Goal: Information Seeking & Learning: Learn about a topic

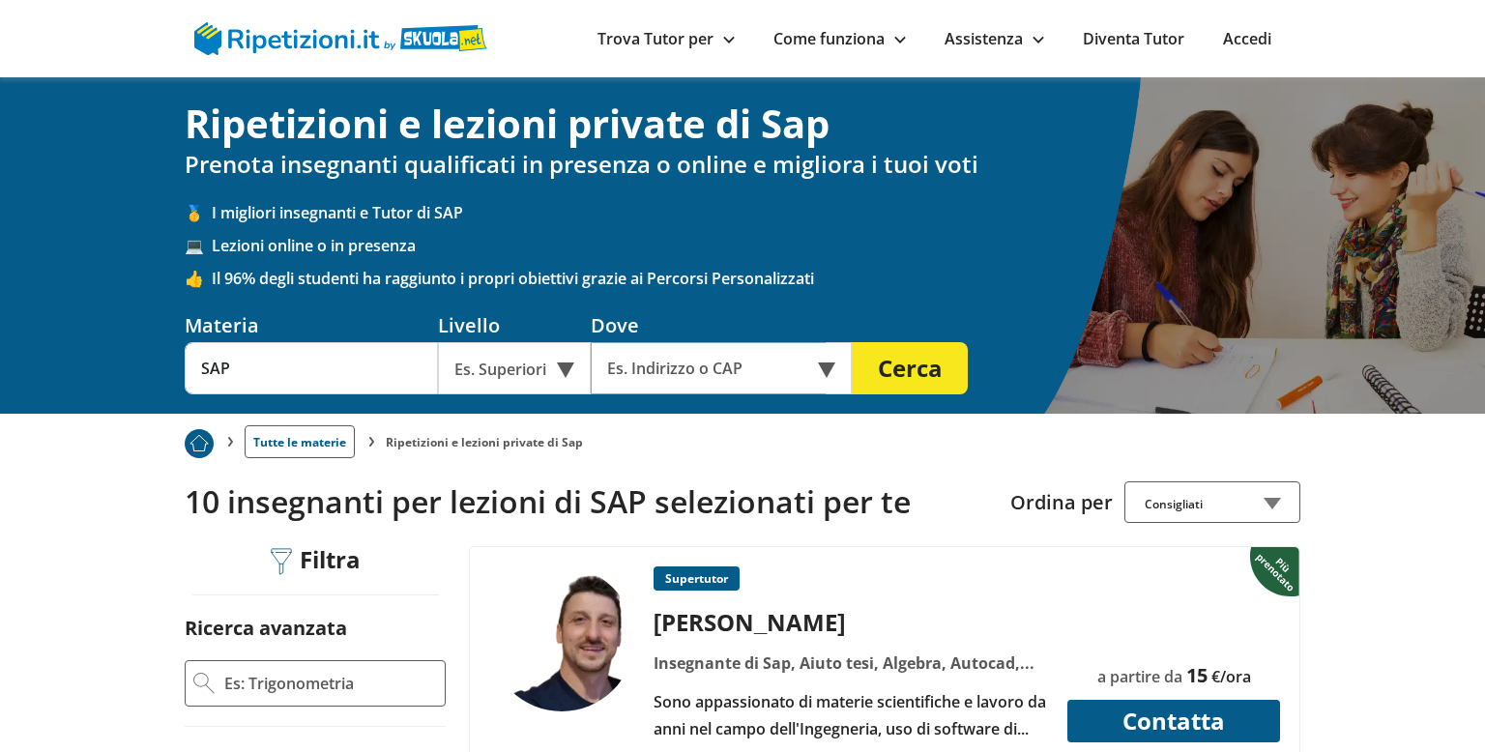
click at [672, 358] on input "text" at bounding box center [708, 368] width 235 height 52
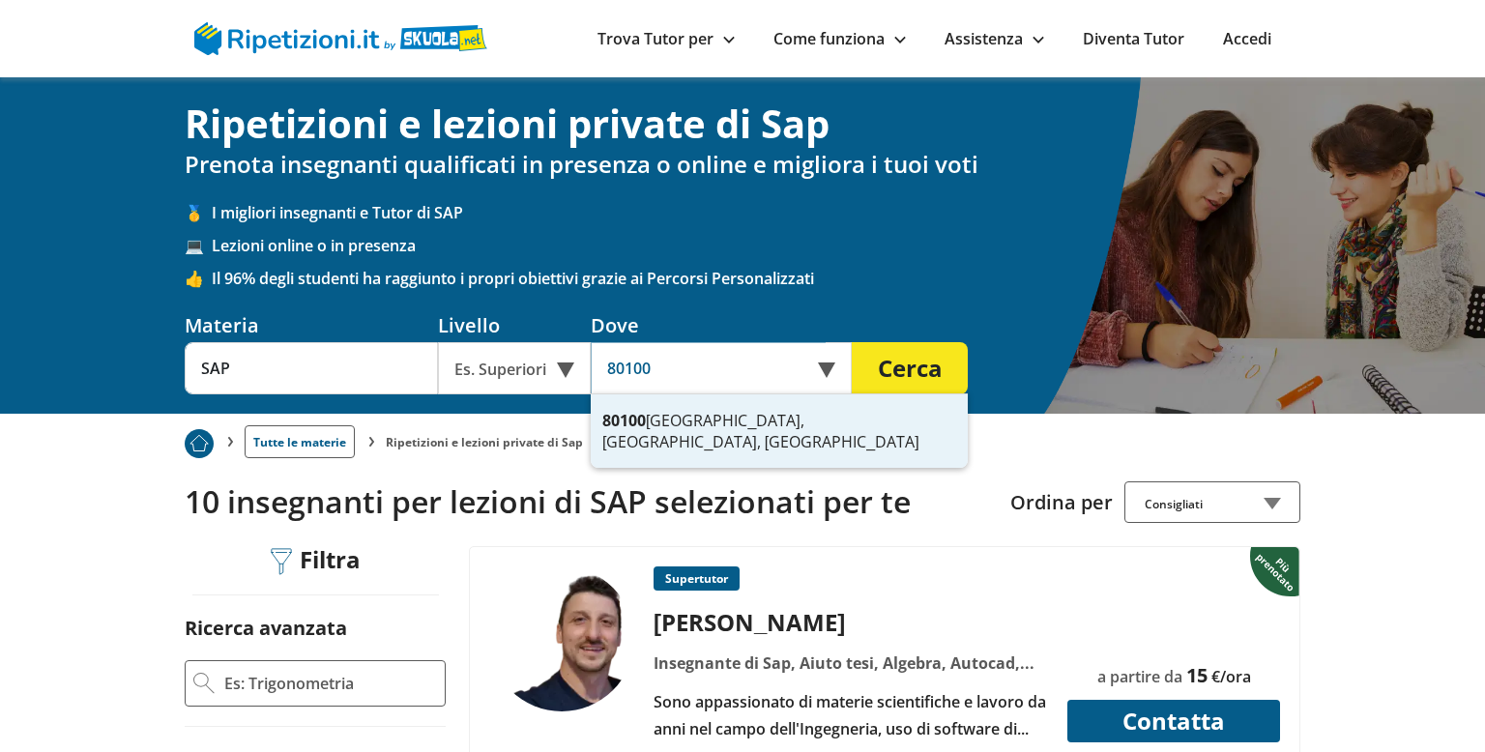
type input "[GEOGRAPHIC_DATA], [GEOGRAPHIC_DATA]"
click at [852, 342] on button "Cerca" at bounding box center [910, 368] width 116 height 52
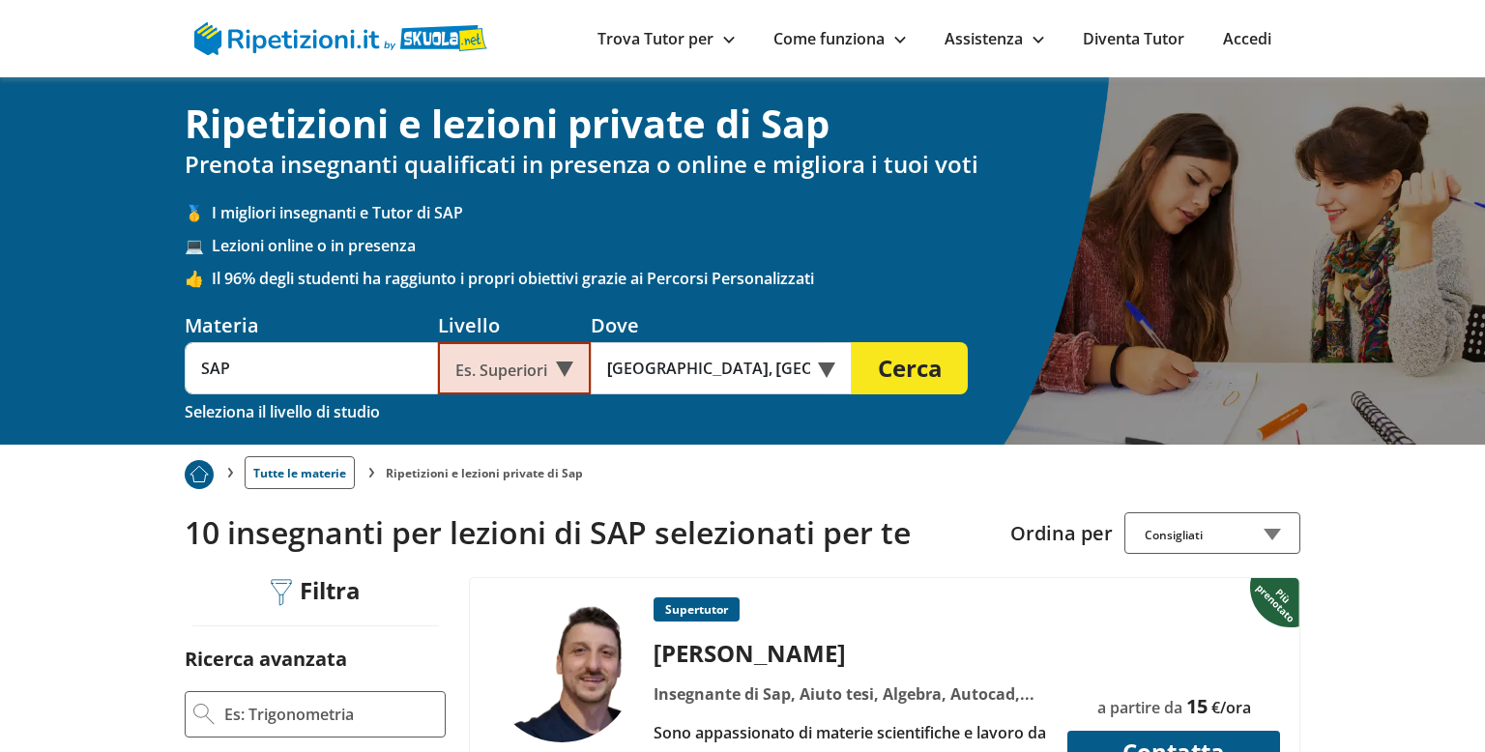
click at [923, 373] on button "Cerca" at bounding box center [910, 368] width 116 height 52
click at [275, 361] on input "SAP" at bounding box center [311, 368] width 253 height 52
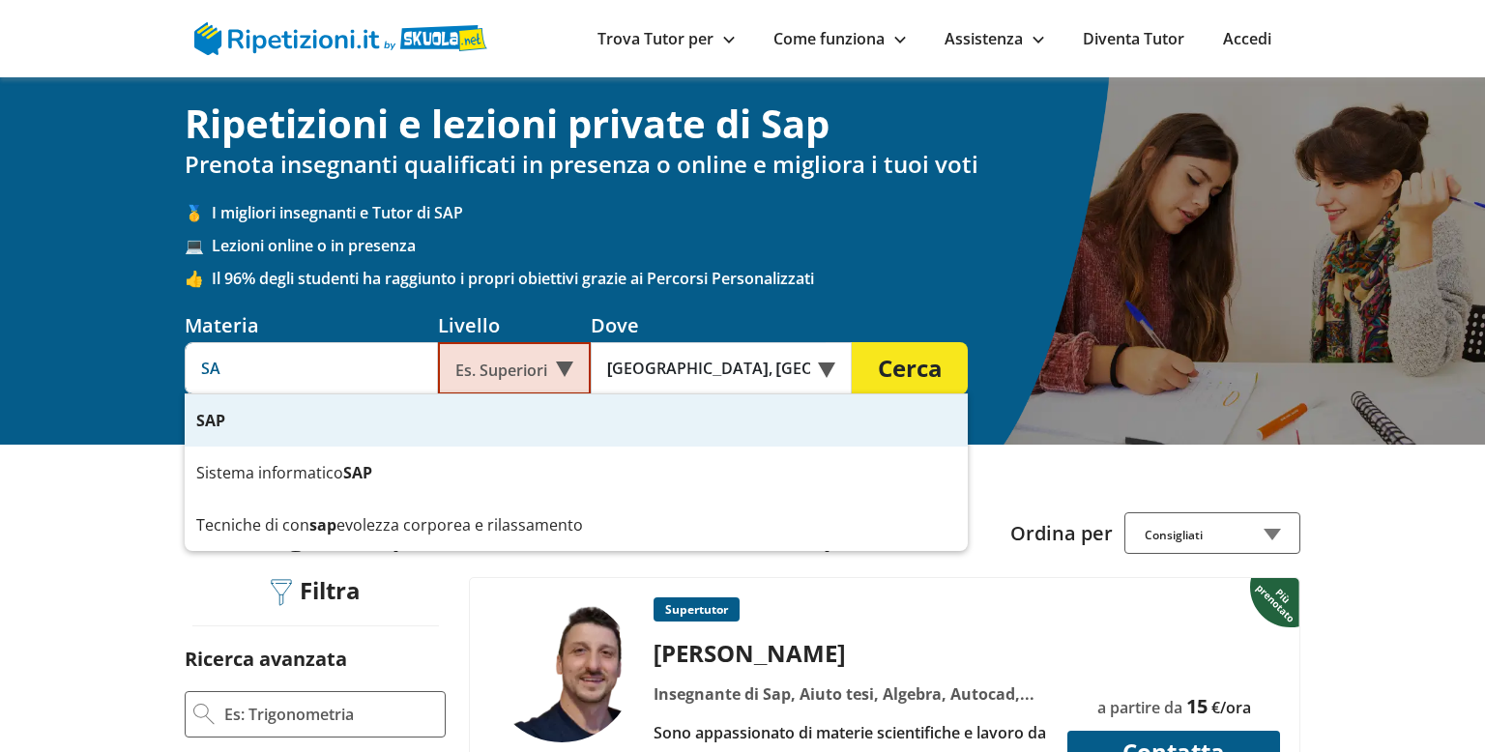
type input "S"
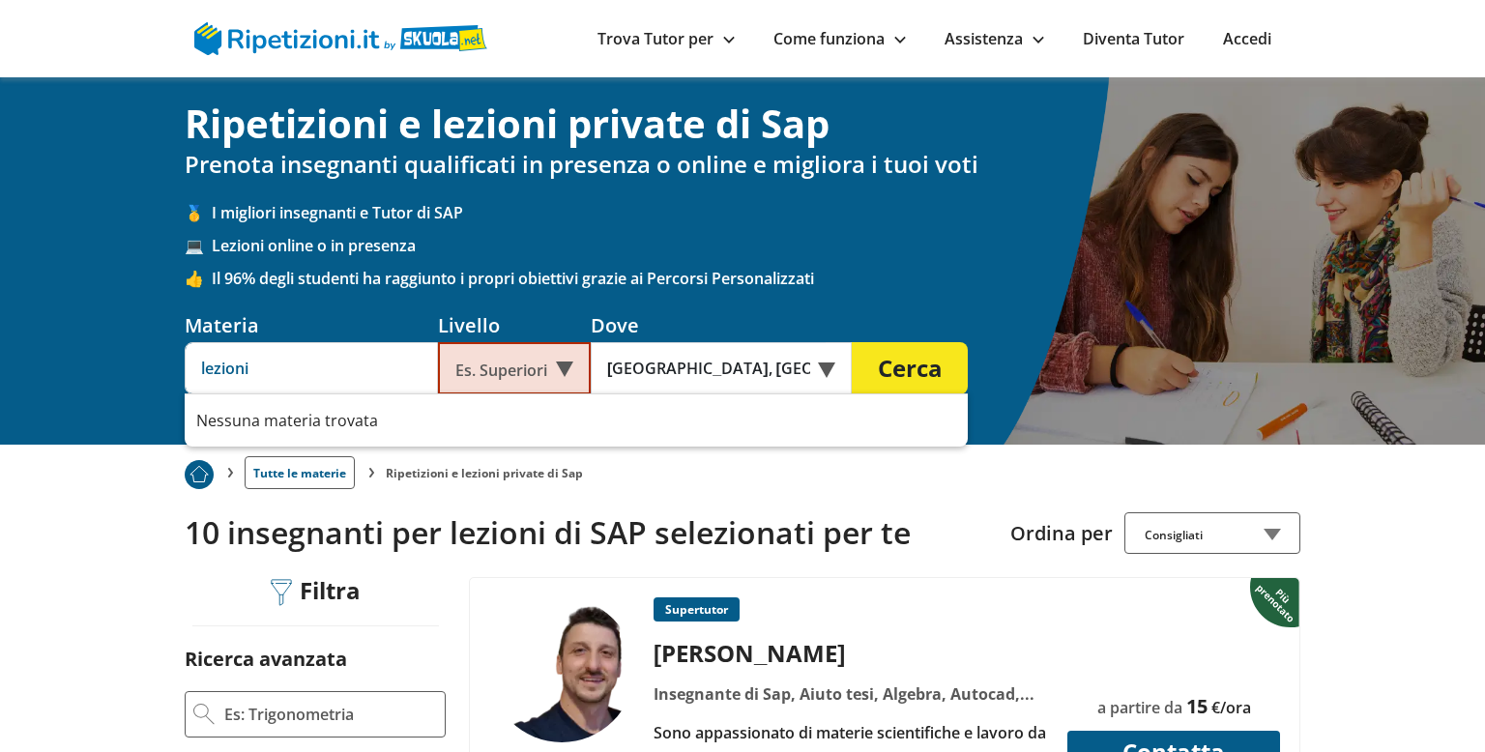
type input "lezioni"
click at [852, 342] on button "Cerca" at bounding box center [910, 368] width 116 height 52
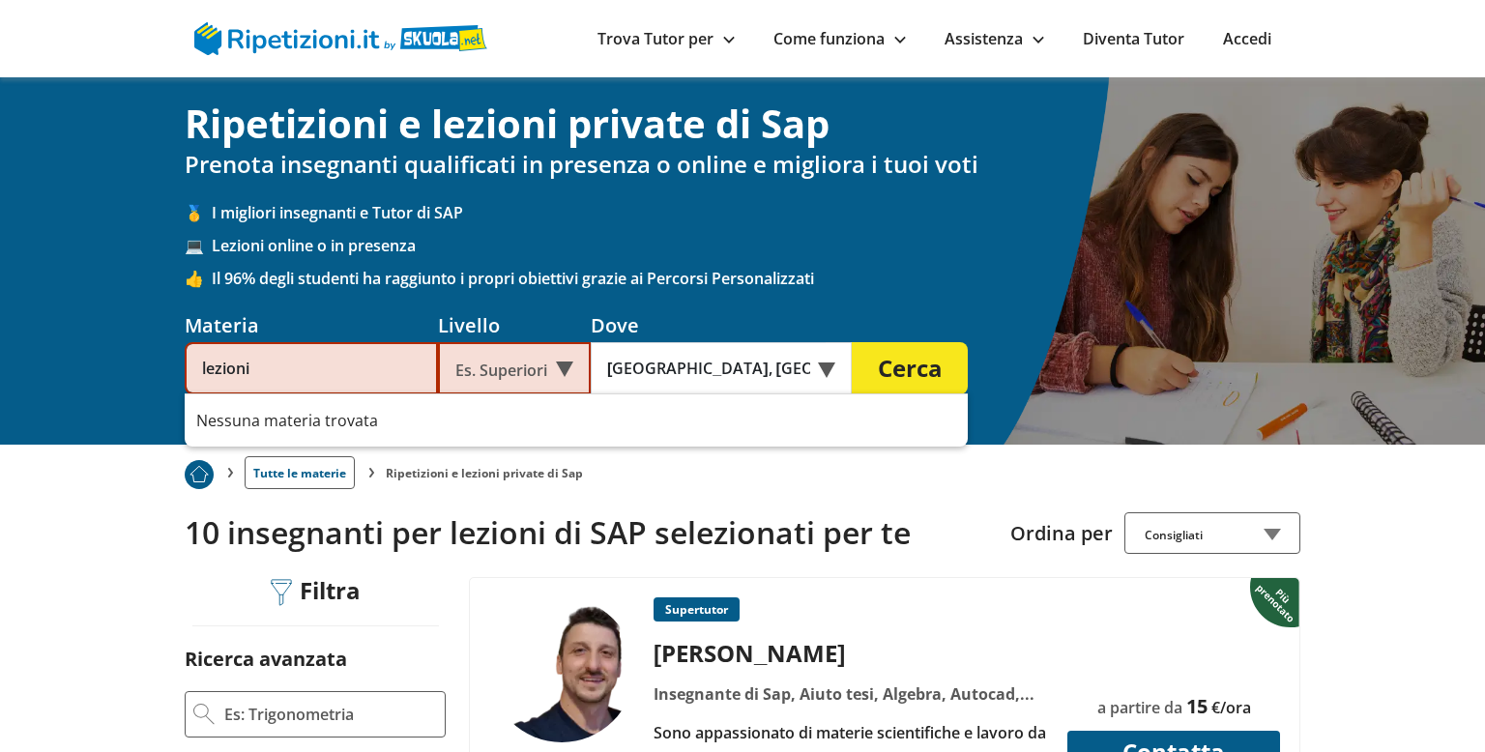
click at [930, 372] on button "Cerca" at bounding box center [910, 368] width 116 height 52
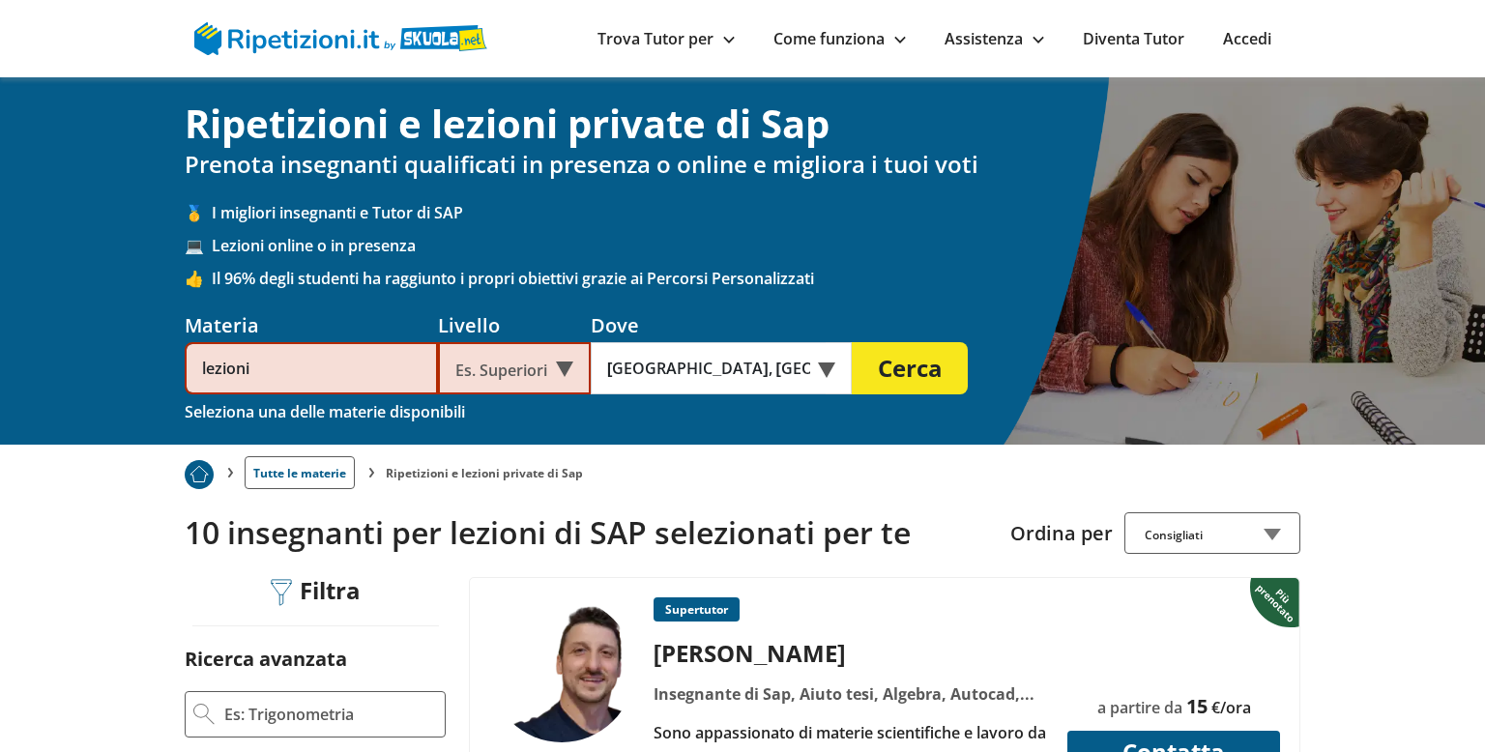
click at [306, 481] on link "Tutte le materie" at bounding box center [300, 472] width 110 height 33
